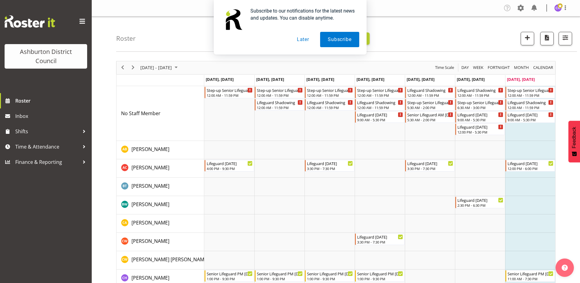
click at [305, 37] on button "Later" at bounding box center [303, 39] width 28 height 15
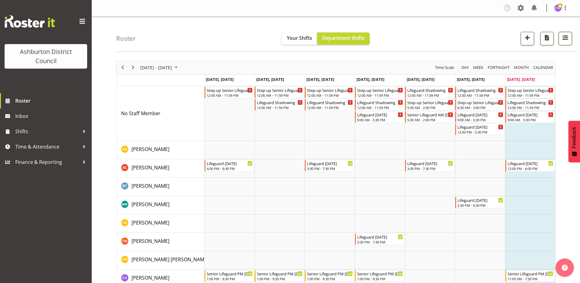
click at [562, 36] on span "button" at bounding box center [565, 38] width 8 height 8
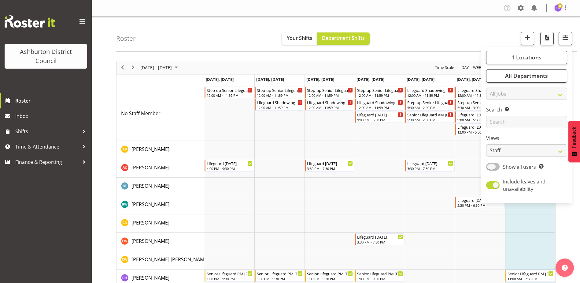
click at [490, 169] on span at bounding box center [492, 167] width 13 height 8
click at [490, 168] on input "Show all users Show only rostered employees" at bounding box center [488, 167] width 4 height 4
checkbox input "true"
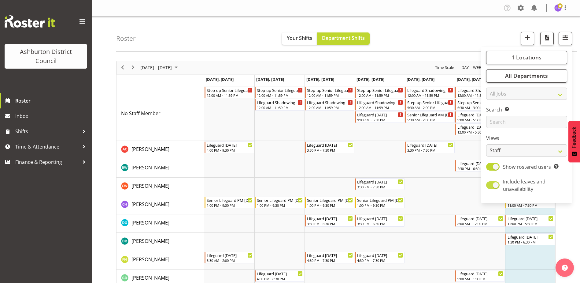
click at [492, 178] on label "Include leaves and unavailability" at bounding box center [525, 185] width 79 height 15
click at [490, 183] on input "Include leaves and unavailability" at bounding box center [488, 185] width 4 height 4
checkbox input "false"
drag, startPoint x: 501, startPoint y: 147, endPoint x: 500, endPoint y: 150, distance: 3.1
click at [501, 147] on select "Staff Role Shift - Horizontal Shift - Vertical Staff - Location" at bounding box center [526, 150] width 81 height 12
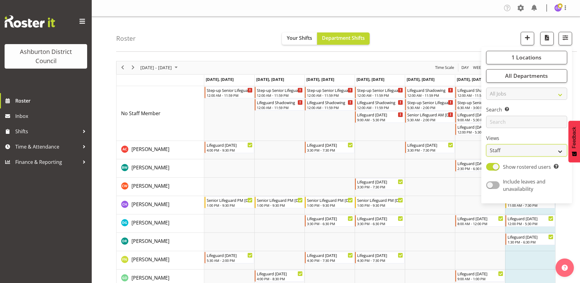
select select "shift"
click at [487, 144] on select "Staff Role Shift - Horizontal Shift - Vertical Staff - Location" at bounding box center [526, 150] width 81 height 12
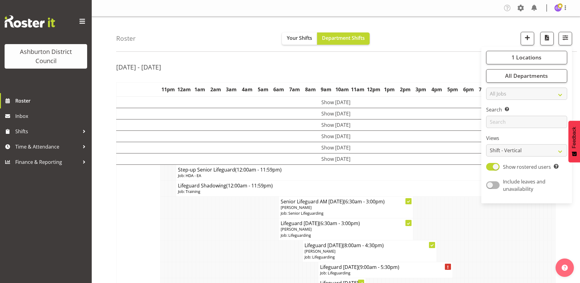
click at [410, 61] on div "[DATE] - [DATE]" at bounding box center [335, 68] width 439 height 14
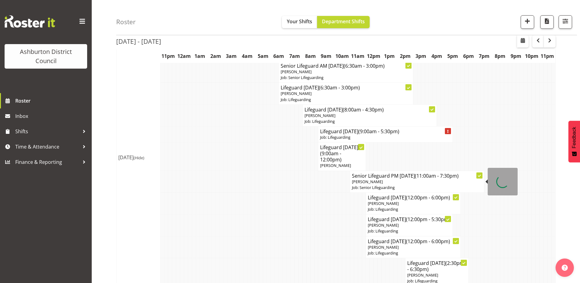
scroll to position [149, 0]
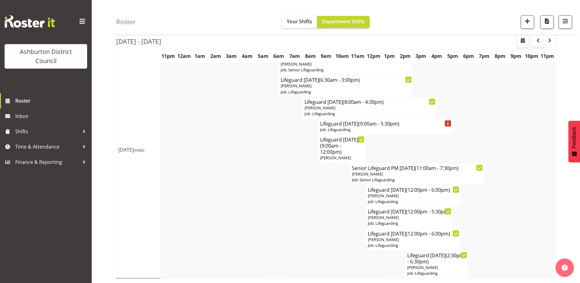
click at [550, 42] on span "button" at bounding box center [549, 40] width 7 height 7
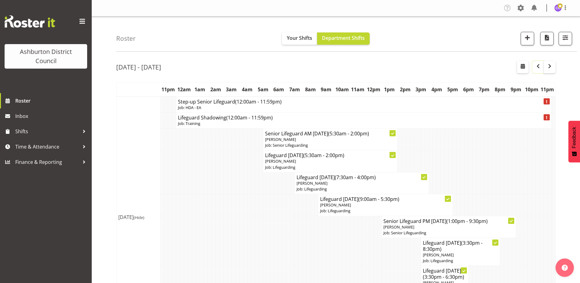
click at [534, 68] on button "button" at bounding box center [538, 67] width 12 height 12
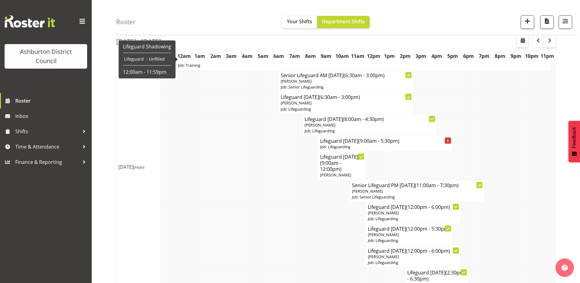
scroll to position [149, 0]
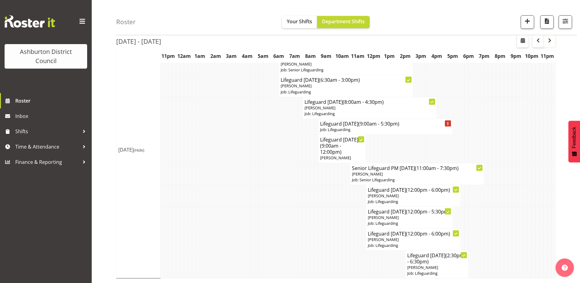
click at [549, 41] on span "button" at bounding box center [549, 40] width 7 height 7
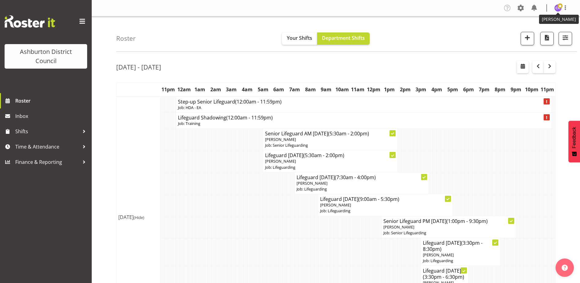
click at [555, 7] on img at bounding box center [557, 7] width 7 height 7
click at [544, 30] on link "Log Out" at bounding box center [539, 32] width 59 height 11
